Goal: Task Accomplishment & Management: Use online tool/utility

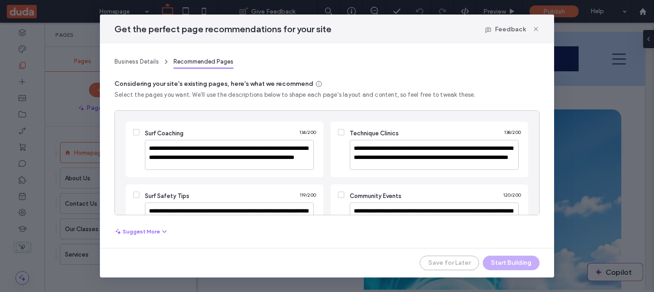
click at [135, 135] on span at bounding box center [136, 132] width 6 height 6
click at [132, 199] on div "**********" at bounding box center [225, 211] width 198 height 55
click at [344, 135] on div "**********" at bounding box center [430, 149] width 198 height 55
click at [341, 200] on div "**********" at bounding box center [430, 211] width 198 height 55
click at [513, 265] on button "Start Building" at bounding box center [511, 263] width 57 height 15
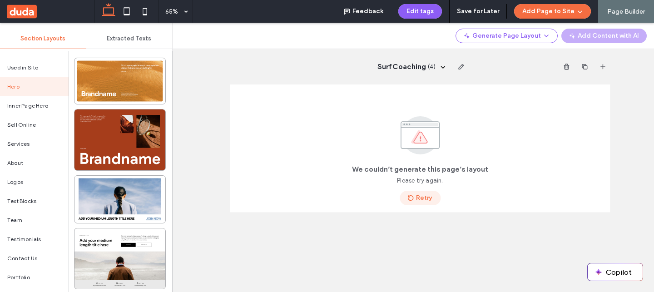
click at [414, 204] on span "button" at bounding box center [411, 198] width 9 height 14
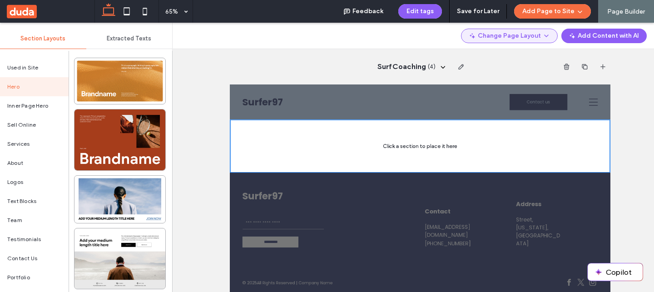
click at [500, 40] on button "Change Page Layout" at bounding box center [509, 36] width 97 height 15
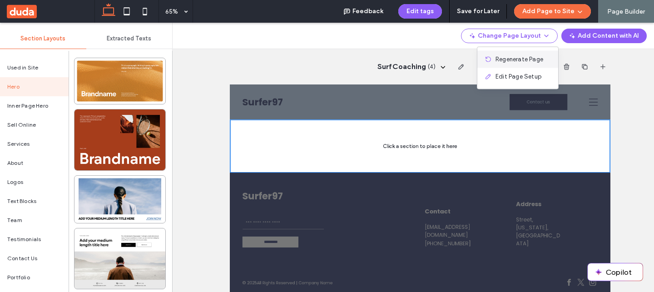
click at [501, 58] on span "Regenerate Page" at bounding box center [520, 59] width 48 height 9
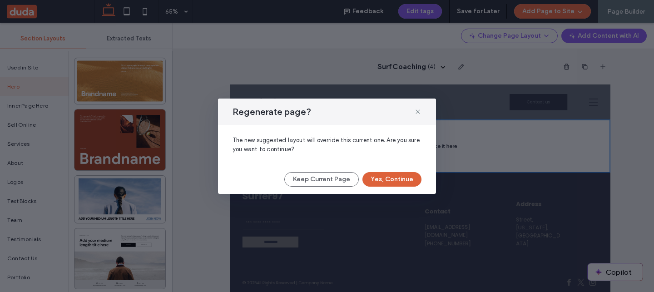
click at [391, 177] on button "Yes, Continue" at bounding box center [392, 179] width 59 height 15
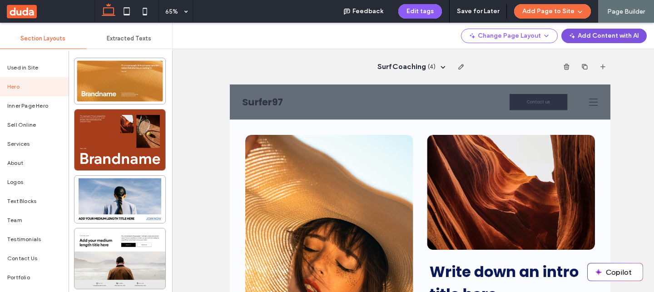
click at [610, 34] on button "Add Content with AI" at bounding box center [604, 36] width 85 height 15
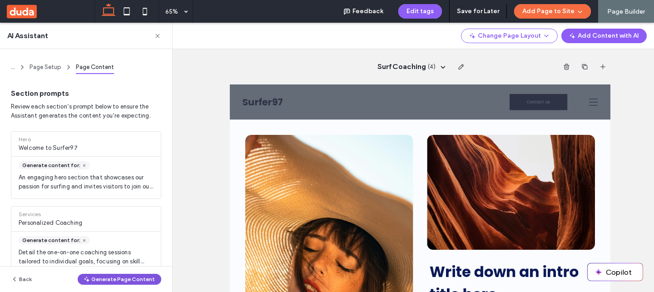
click at [138, 279] on button "Generate Page Content" at bounding box center [120, 279] width 84 height 11
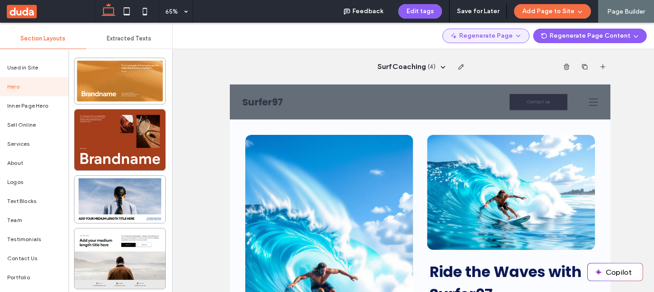
click at [484, 39] on button "Regenerate Page" at bounding box center [486, 36] width 87 height 15
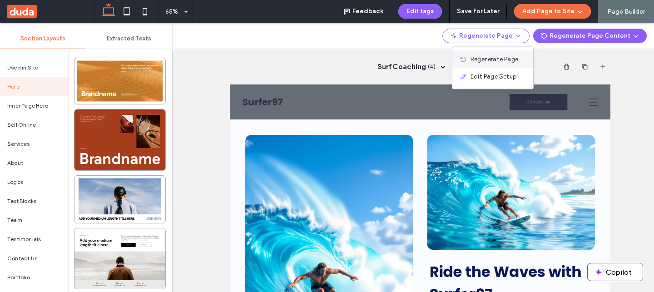
click at [490, 55] on span "Regenerate Page" at bounding box center [495, 59] width 48 height 9
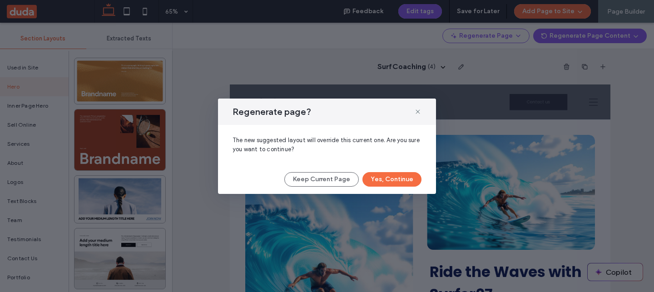
click at [403, 188] on div "Regenerate page? The new suggested layout will override this current one. Are y…" at bounding box center [327, 146] width 218 height 95
click at [405, 183] on button "Yes, Continue" at bounding box center [392, 179] width 59 height 15
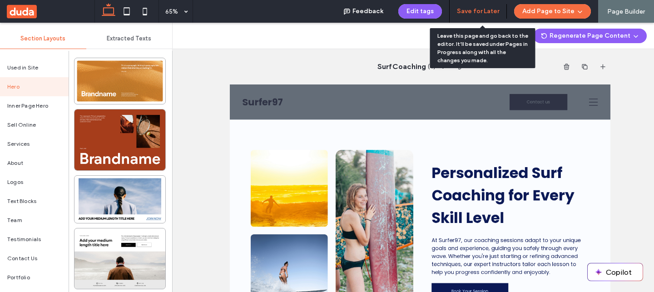
click at [481, 8] on button "Save for Later" at bounding box center [478, 11] width 42 height 15
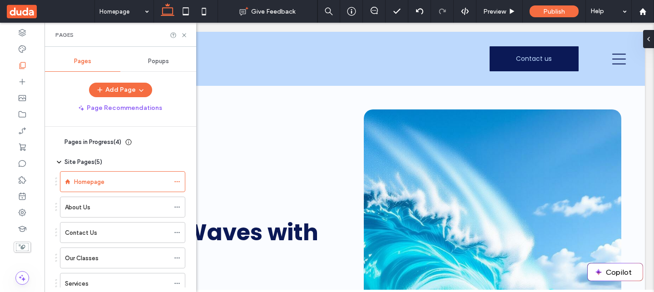
click at [104, 144] on span "Pages in Progress ( 4 )" at bounding box center [93, 142] width 57 height 9
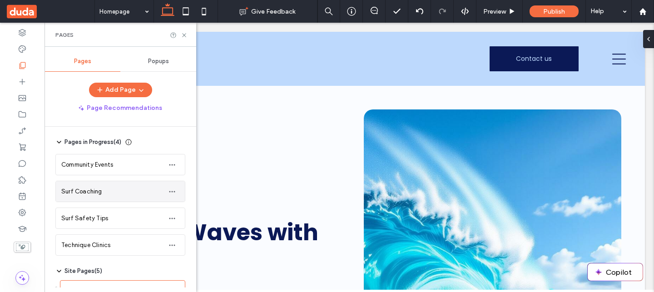
click at [103, 192] on div "Surf Coaching" at bounding box center [111, 192] width 100 height 10
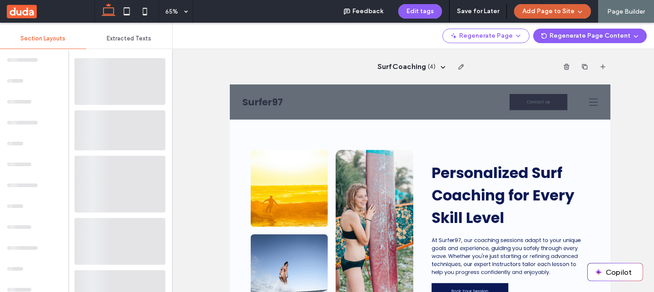
click at [563, 11] on button "Add Page to Site" at bounding box center [552, 11] width 77 height 15
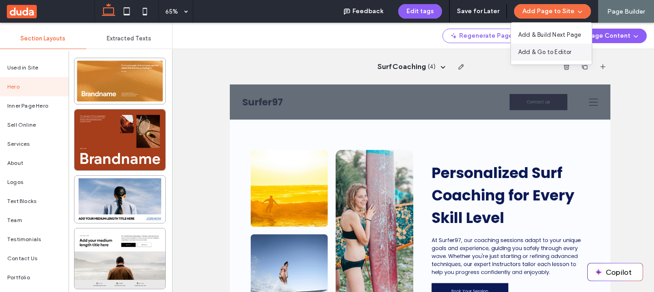
click at [562, 52] on span "Add & Go to Editor" at bounding box center [545, 52] width 54 height 9
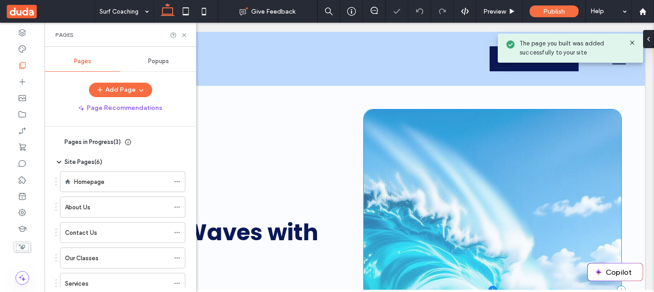
click at [632, 44] on icon at bounding box center [632, 42] width 7 height 7
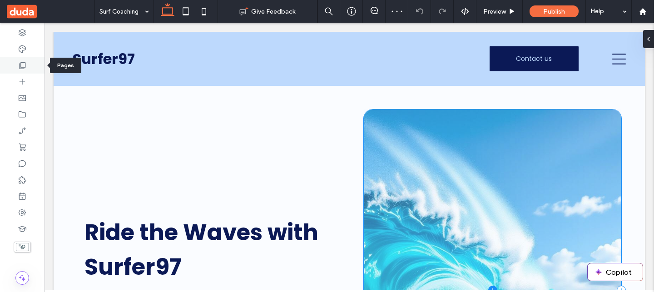
click at [31, 65] on div at bounding box center [22, 65] width 45 height 16
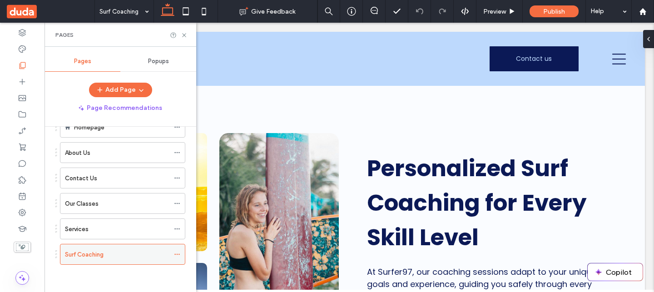
click at [176, 254] on icon at bounding box center [177, 254] width 6 height 6
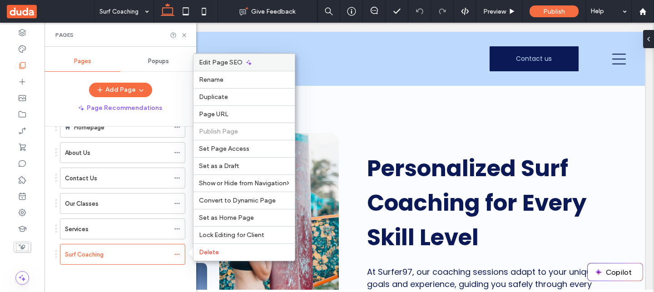
click at [233, 65] on span "Edit Page SEO" at bounding box center [221, 63] width 44 height 8
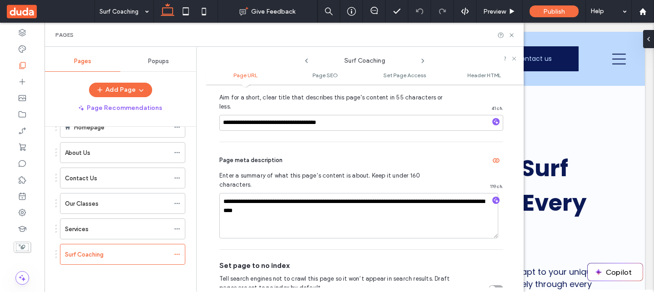
scroll to position [315, 0]
